Goal: Information Seeking & Learning: Learn about a topic

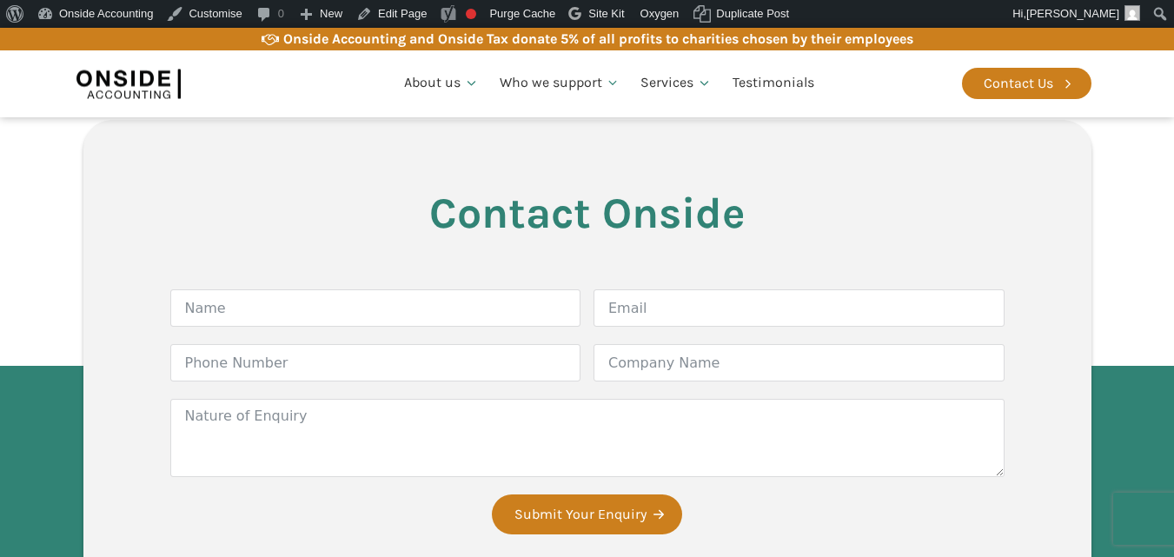
scroll to position [3572, 0]
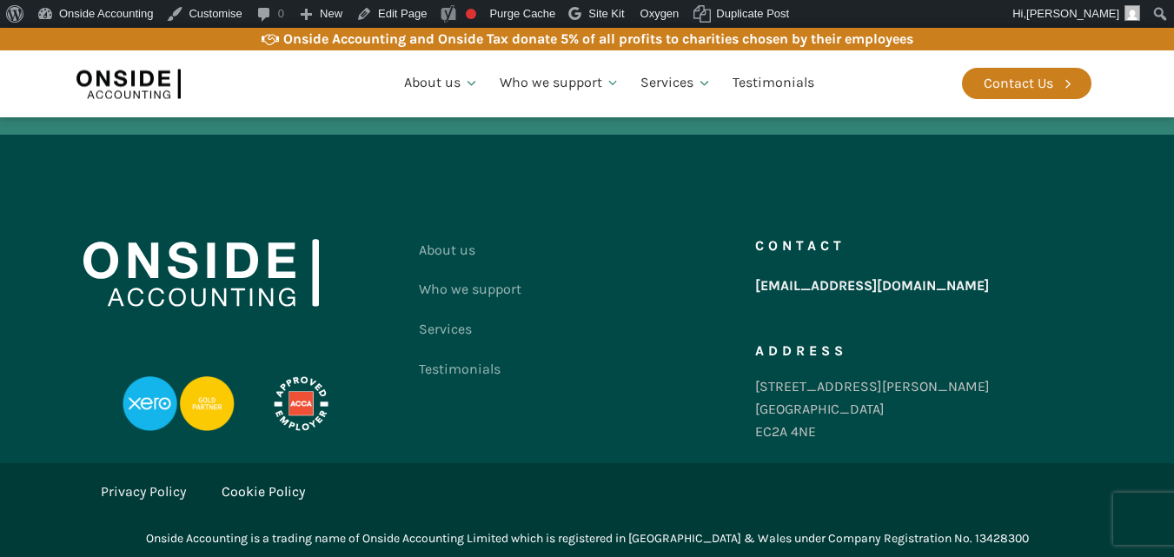
click at [142, 489] on link "Privacy Policy" at bounding box center [143, 492] width 85 height 23
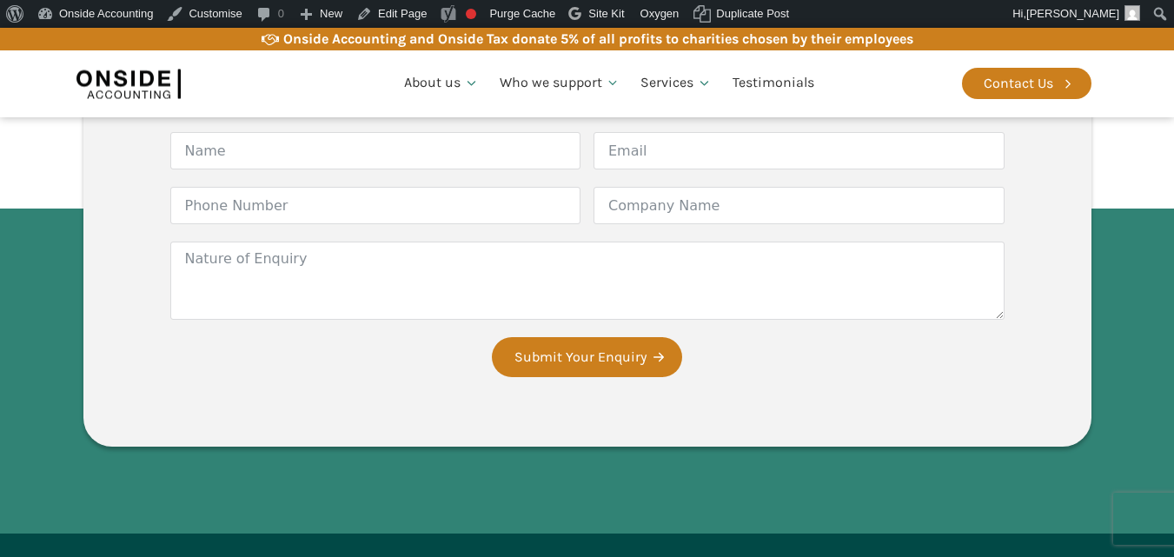
scroll to position [3830, 0]
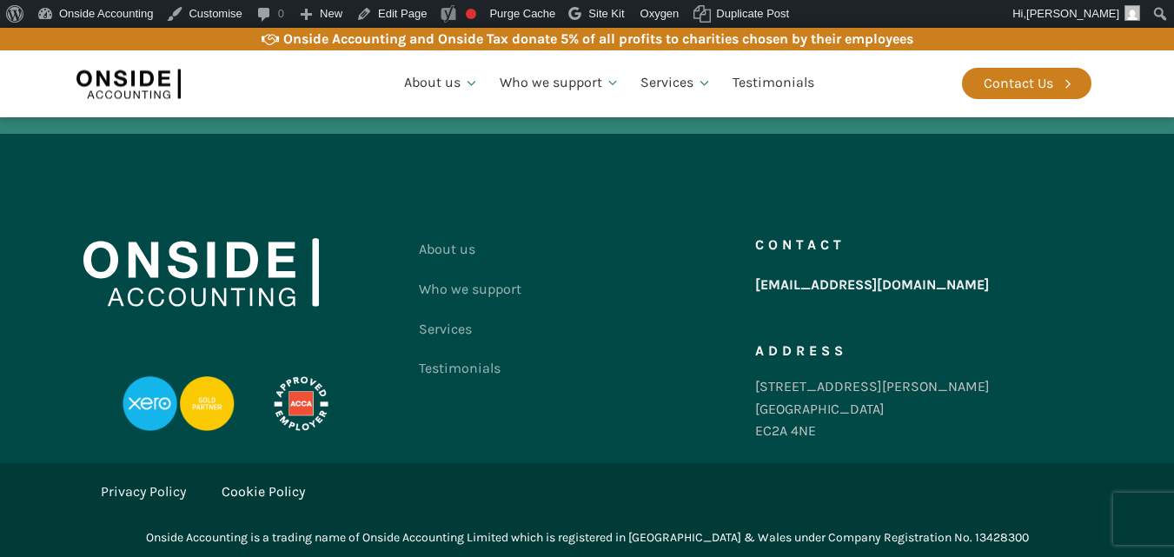
click at [263, 491] on link "Cookie Policy" at bounding box center [263, 492] width 83 height 23
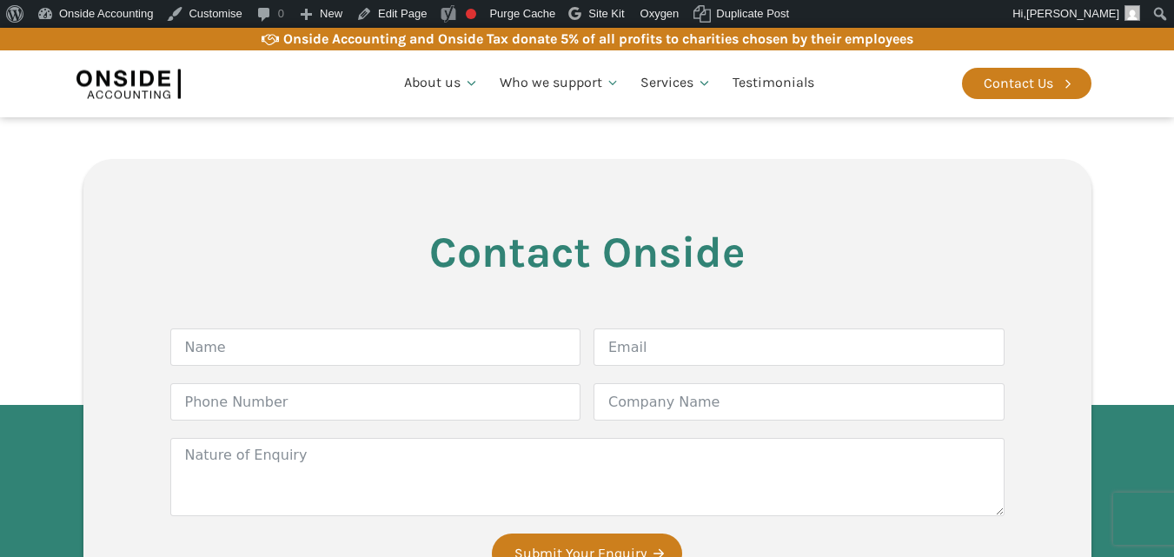
scroll to position [2972, 0]
